Goal: Task Accomplishment & Management: Complete application form

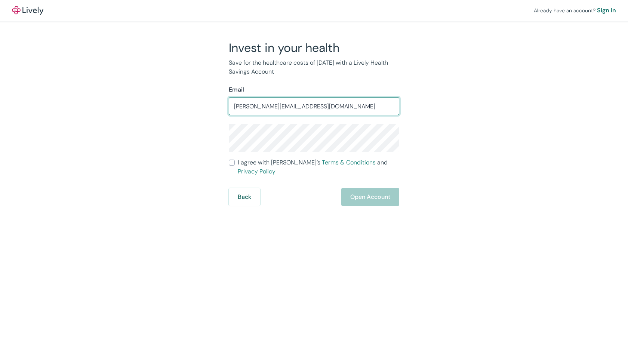
type input "[PERSON_NAME][EMAIL_ADDRESS][DOMAIN_NAME]"
click at [97, 127] on div "Already have an account? Sign in Invest in your health Save for the healthcare …" at bounding box center [314, 103] width 628 height 206
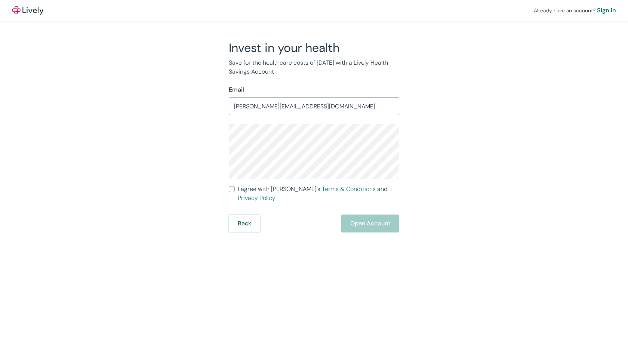
click at [232, 190] on input "I agree with Lively’s Terms & Conditions and Privacy Policy" at bounding box center [232, 189] width 6 height 6
checkbox input "true"
click at [363, 216] on button "Open Account" at bounding box center [370, 224] width 58 height 18
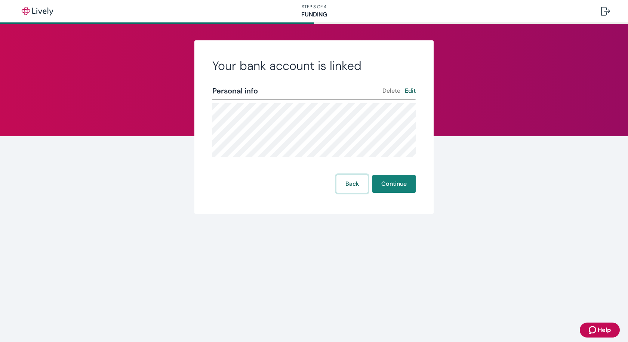
click at [350, 187] on button "Back" at bounding box center [352, 184] width 31 height 18
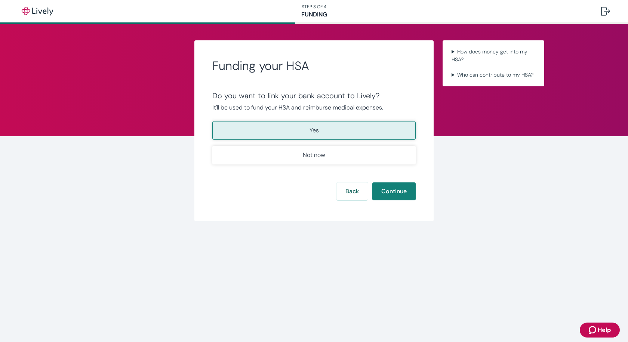
click at [316, 132] on p "Yes" at bounding box center [314, 130] width 9 height 9
click at [378, 195] on button "Continue" at bounding box center [393, 191] width 43 height 18
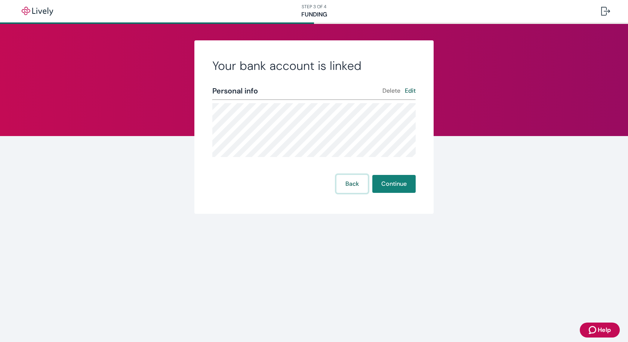
click at [361, 193] on button "Back" at bounding box center [352, 184] width 31 height 18
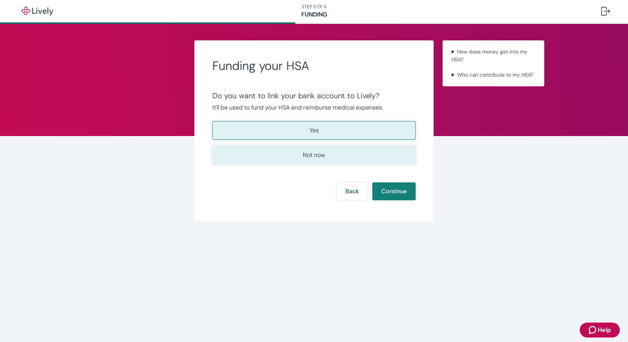
click at [306, 156] on p "Not now" at bounding box center [314, 155] width 22 height 9
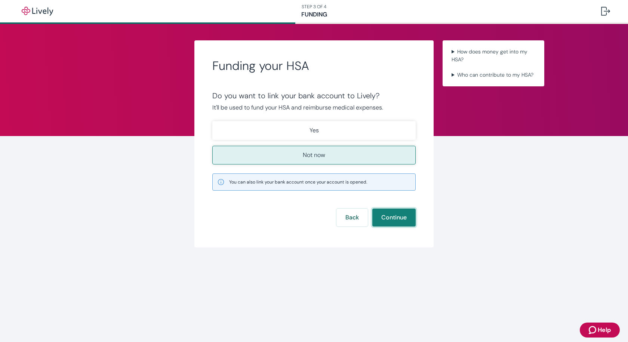
click at [391, 221] on button "Continue" at bounding box center [393, 218] width 43 height 18
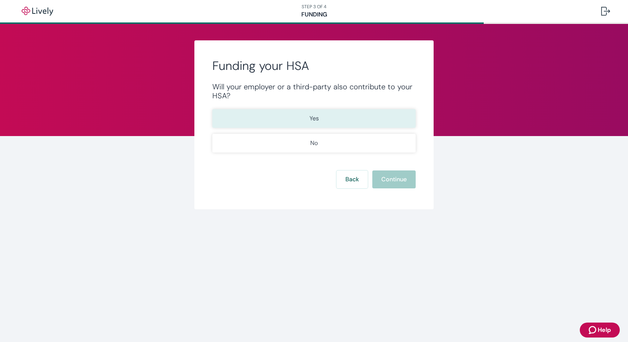
click at [310, 121] on p "Yes" at bounding box center [314, 118] width 9 height 9
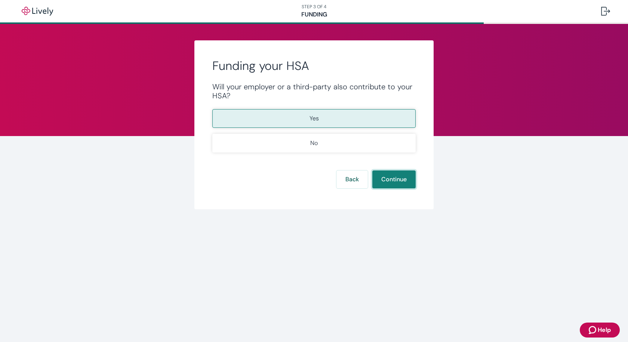
click at [381, 178] on button "Continue" at bounding box center [393, 180] width 43 height 18
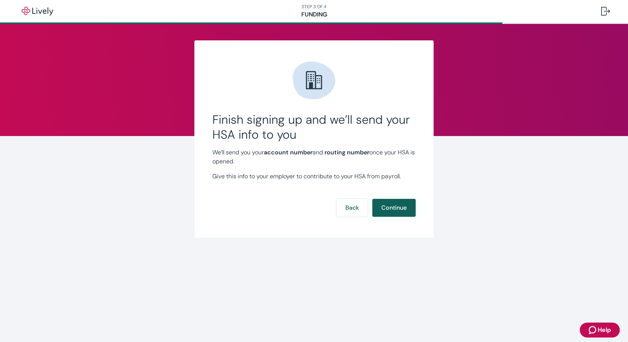
click at [393, 206] on button "Continue" at bounding box center [393, 208] width 43 height 18
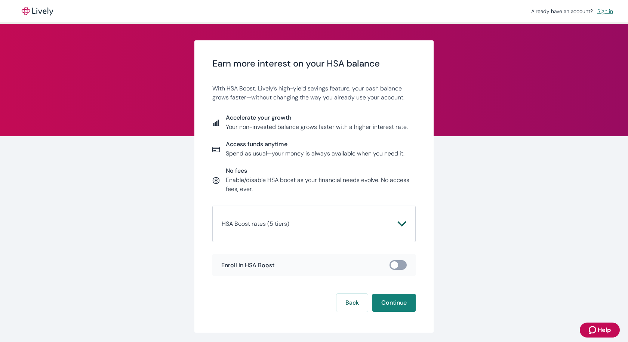
click at [399, 224] on icon "Chevron icon" at bounding box center [401, 223] width 9 height 9
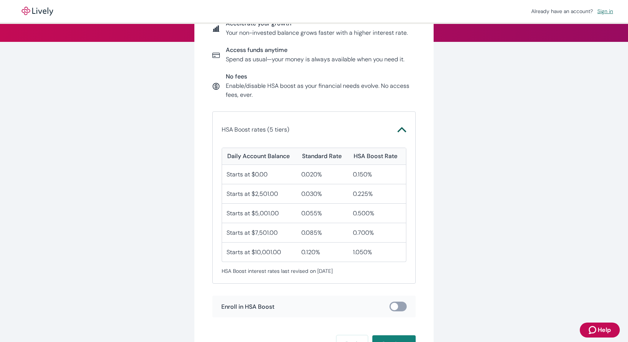
scroll to position [112, 0]
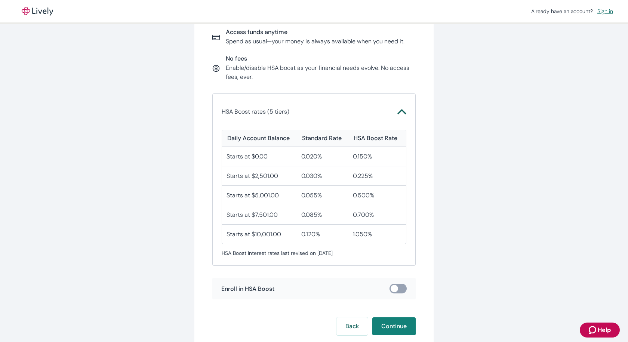
click at [397, 112] on icon "Chevron icon" at bounding box center [401, 111] width 9 height 5
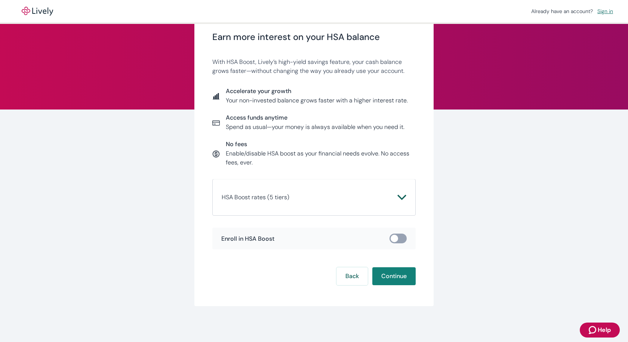
scroll to position [27, 0]
click at [388, 275] on button "Continue" at bounding box center [393, 276] width 43 height 18
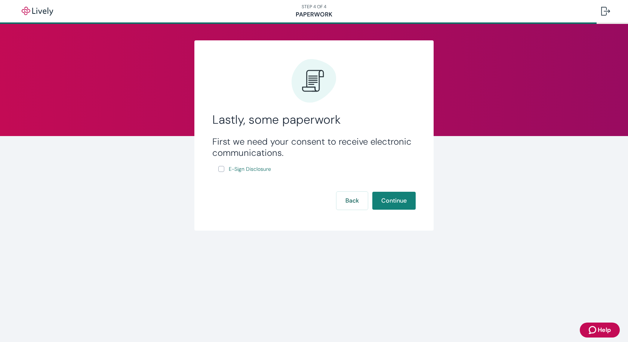
click at [220, 167] on input "E-Sign Disclosure" at bounding box center [221, 169] width 6 height 6
checkbox input "true"
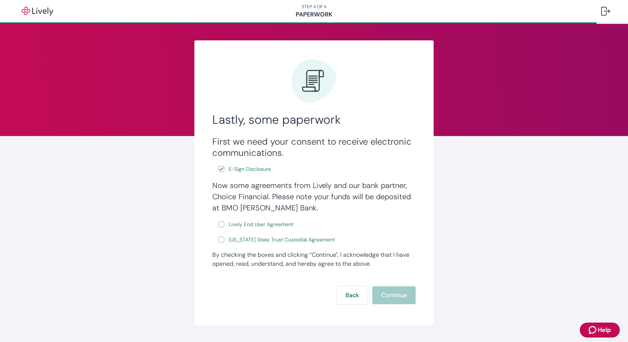
click at [218, 224] on input "Lively End User Agreement" at bounding box center [221, 224] width 6 height 6
checkbox input "true"
click at [220, 239] on input "Wyoming State Trust Custodial Agreement" at bounding box center [221, 240] width 6 height 6
checkbox input "true"
click at [386, 294] on button "Continue" at bounding box center [393, 295] width 43 height 18
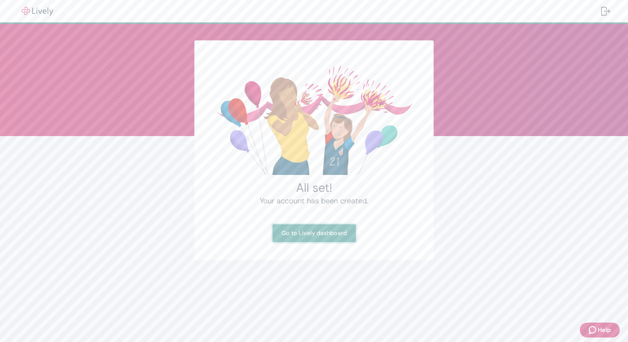
click at [304, 232] on link "Go to Lively dashboard" at bounding box center [314, 233] width 83 height 18
